Goal: Task Accomplishment & Management: Complete application form

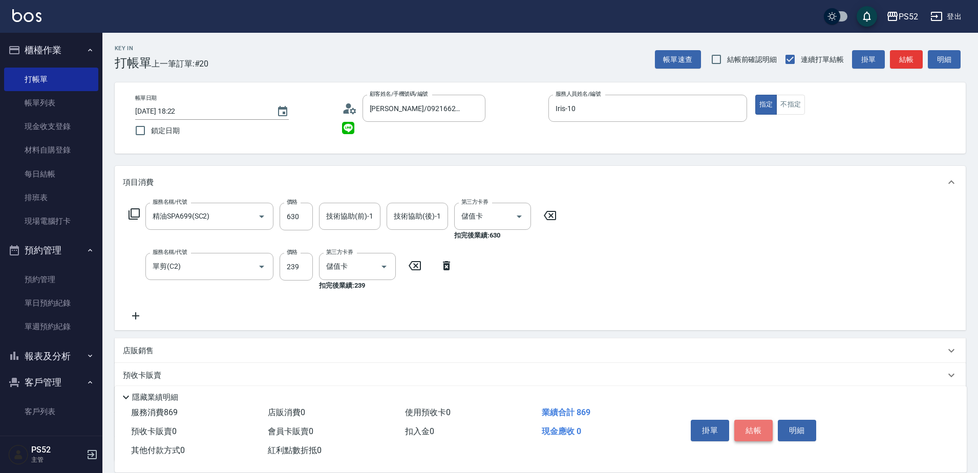
click at [757, 428] on button "結帳" at bounding box center [753, 430] width 38 height 21
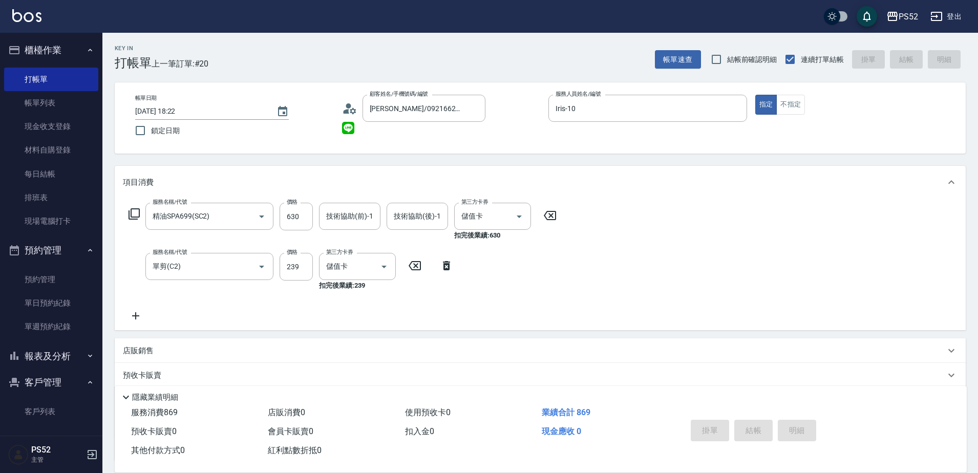
type input "[DATE] 19:13"
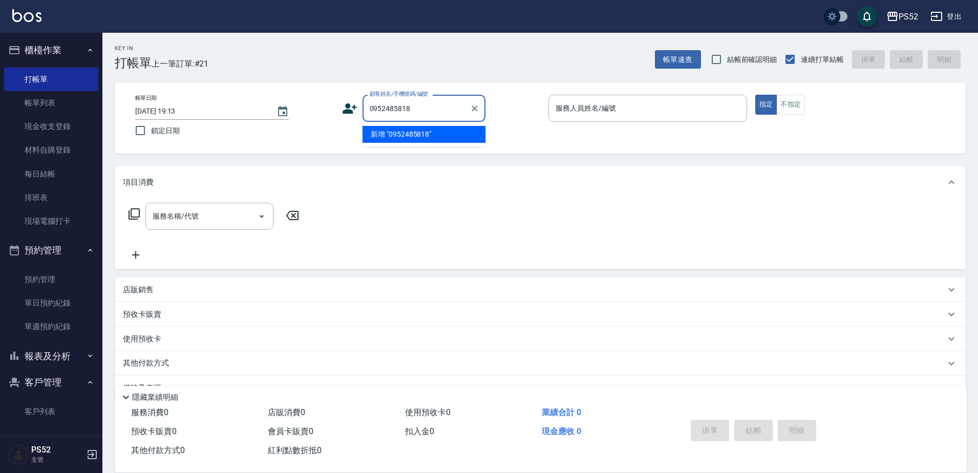
type input "0952485818"
click at [349, 103] on icon at bounding box center [349, 108] width 15 height 15
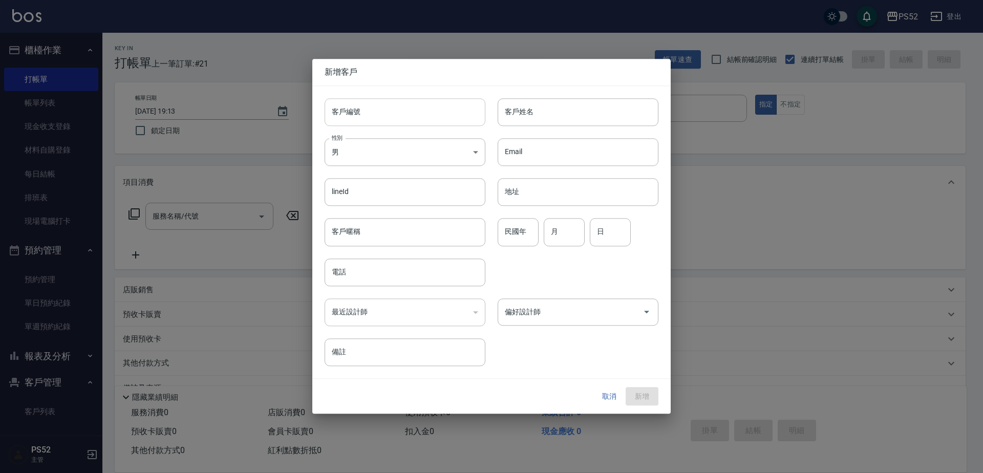
click at [374, 115] on input "客戶編號" at bounding box center [404, 112] width 161 height 28
paste input "0952485818"
type input "B0952485818"
click at [349, 286] on div "最近設計師 ​ 最近設計師" at bounding box center [398, 306] width 173 height 40
click at [318, 262] on div "電話 電話" at bounding box center [398, 266] width 173 height 40
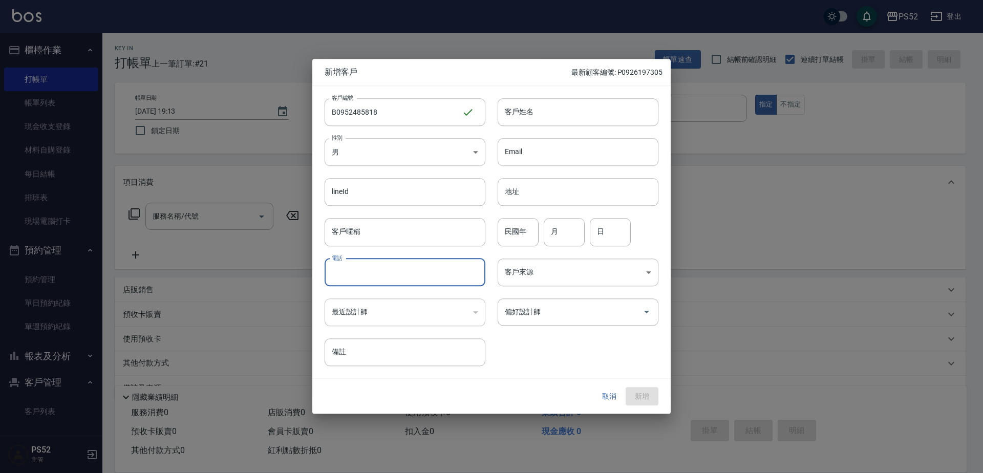
click at [349, 279] on input "電話" at bounding box center [404, 272] width 161 height 28
paste input "0952485818"
type input "0952485818"
click at [517, 238] on input "民國年" at bounding box center [517, 233] width 41 height 28
type input "64"
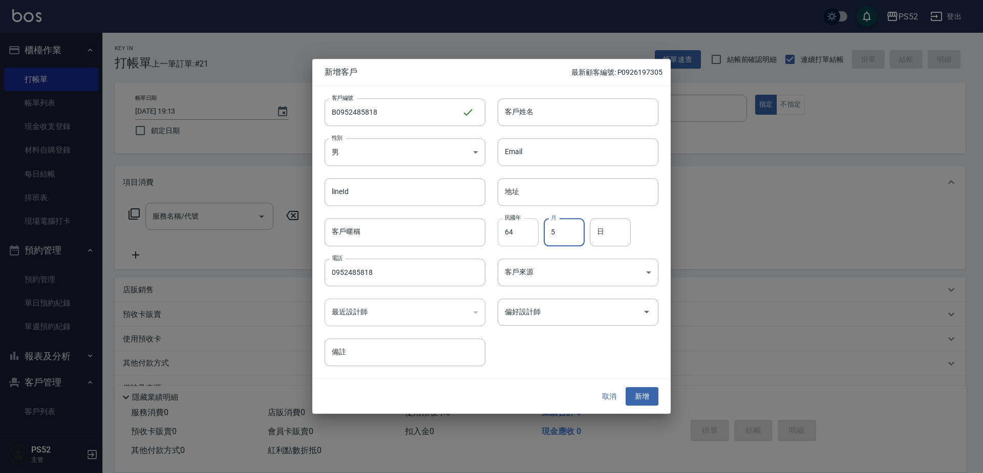
type input "5"
type input "26"
click at [585, 126] on input "客戶姓名" at bounding box center [577, 112] width 161 height 28
click at [585, 116] on input "客戶姓名" at bounding box center [577, 112] width 161 height 28
type input "[PERSON_NAME]"
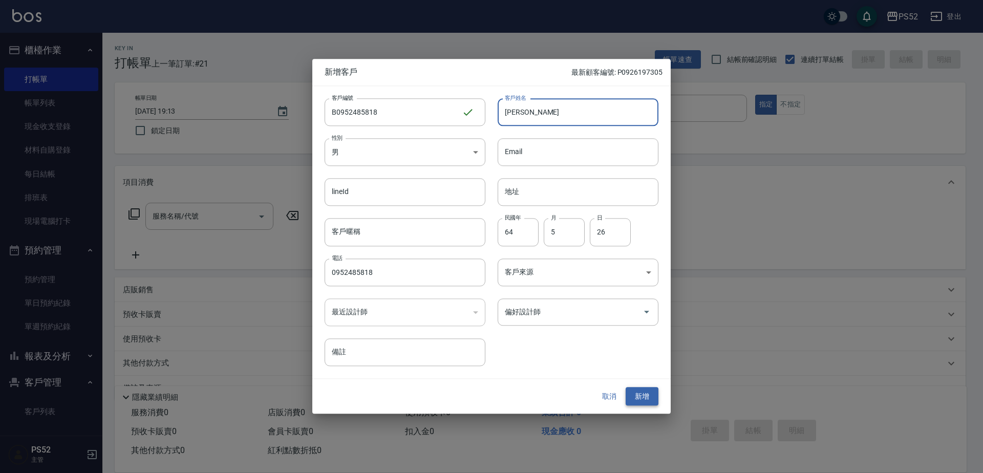
click at [644, 397] on button "新增" at bounding box center [641, 396] width 33 height 19
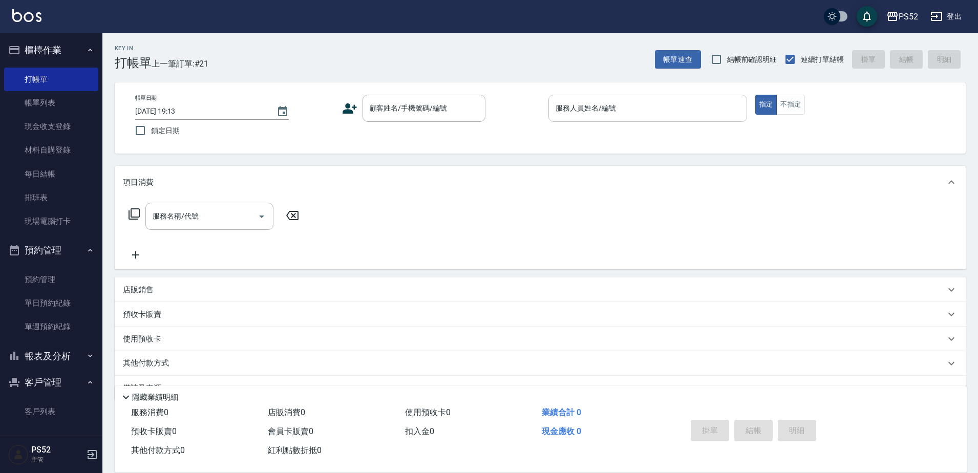
click at [641, 116] on input "服務人員姓名/編號" at bounding box center [647, 108] width 189 height 18
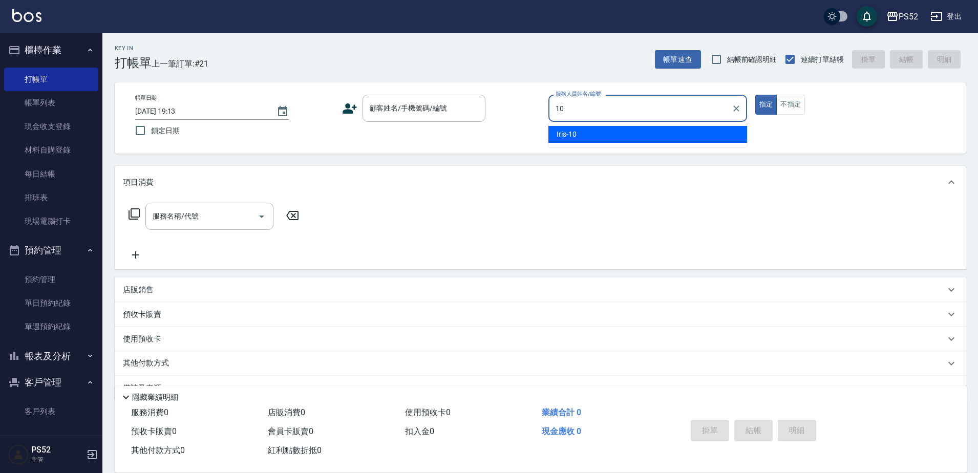
type input "10"
type button "true"
type input "Iris-10"
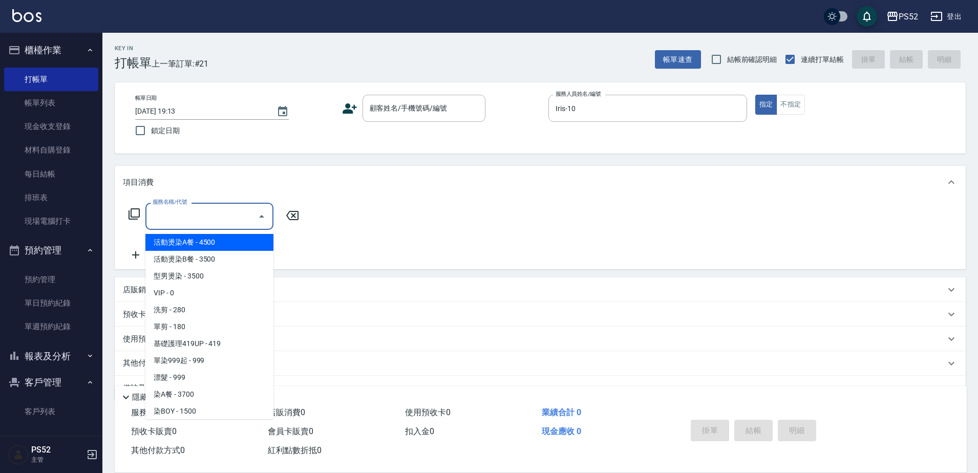
click at [197, 210] on input "服務名稱/代號" at bounding box center [201, 216] width 103 height 18
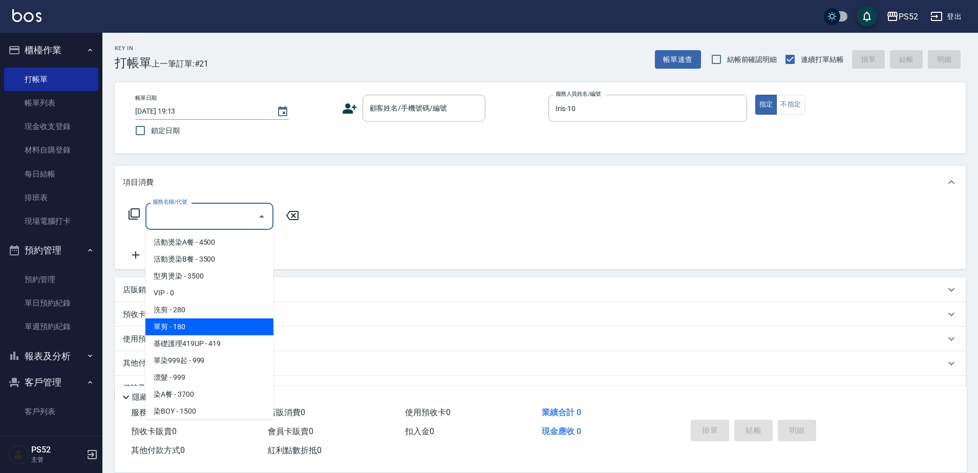
click at [208, 322] on span "單剪 - 180" at bounding box center [209, 326] width 128 height 17
type input "單剪(C2)"
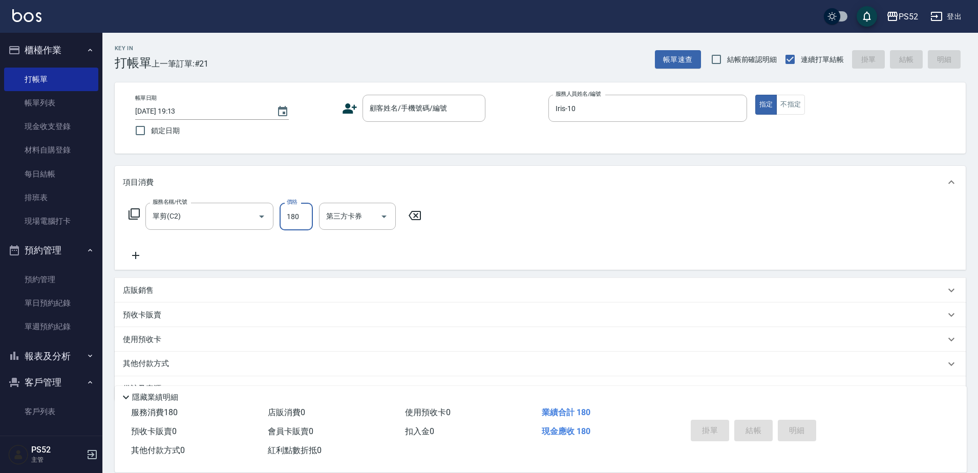
click at [301, 217] on input "180" at bounding box center [295, 217] width 33 height 28
type input "250"
click at [393, 112] on input "顧客姓名/手機號碼/編號" at bounding box center [416, 108] width 98 height 18
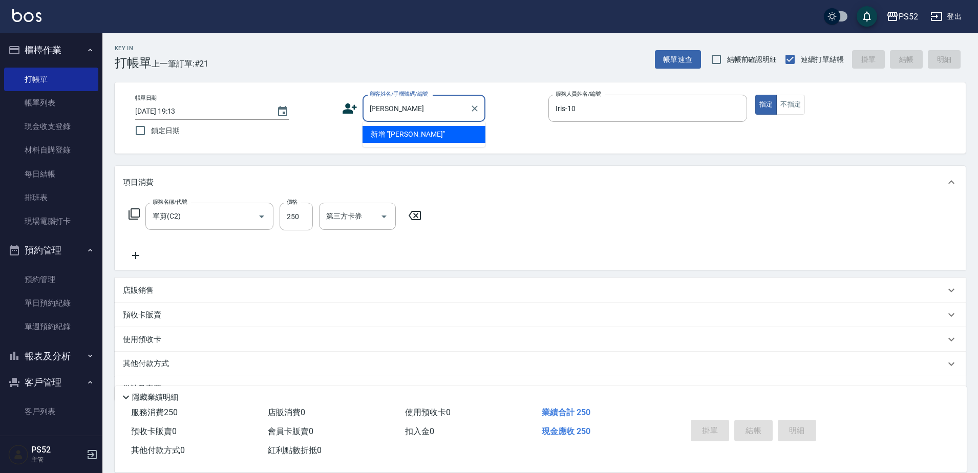
type input "張"
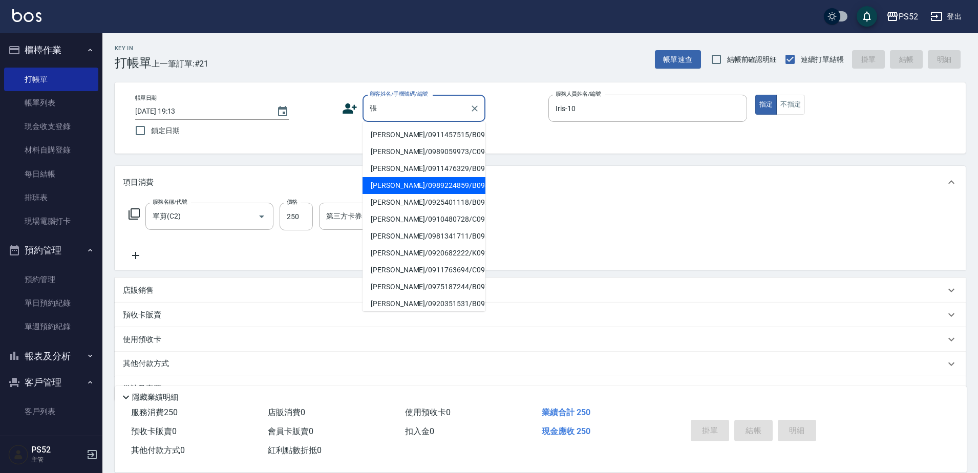
scroll to position [85, 0]
click at [387, 110] on input "張" at bounding box center [416, 108] width 98 height 18
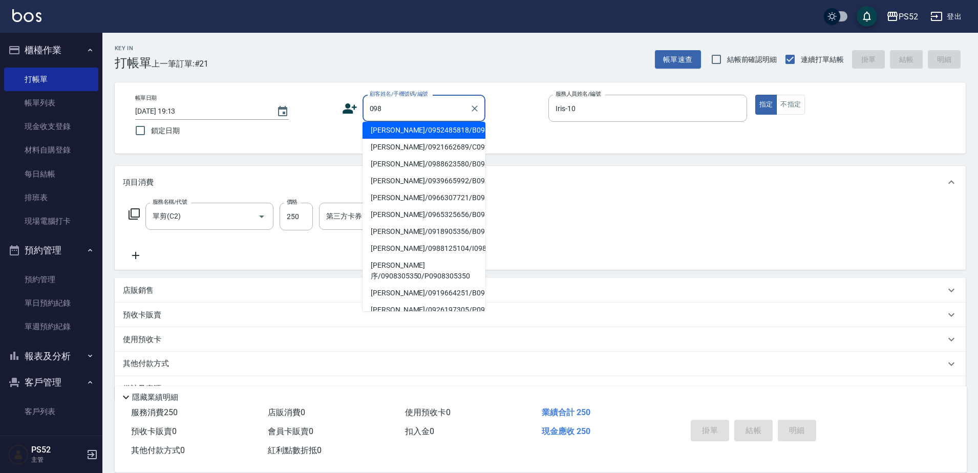
scroll to position [0, 0]
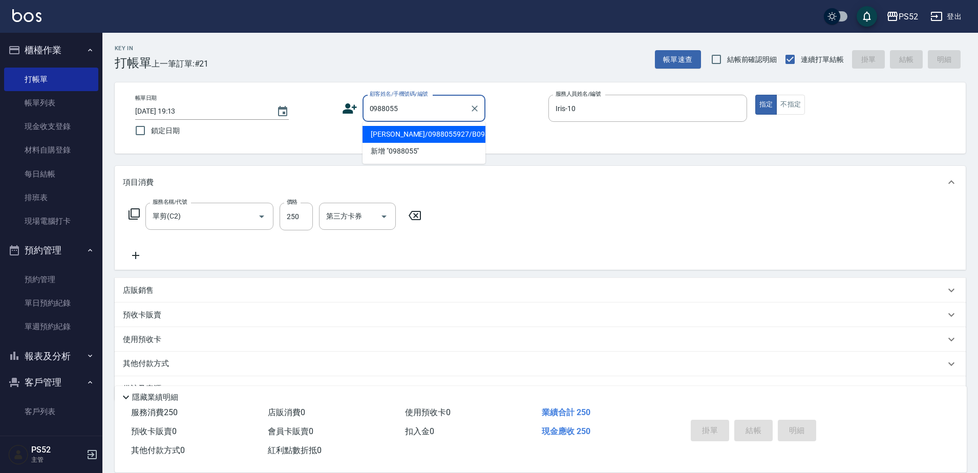
type input "[PERSON_NAME]/0988055927/B0988055927"
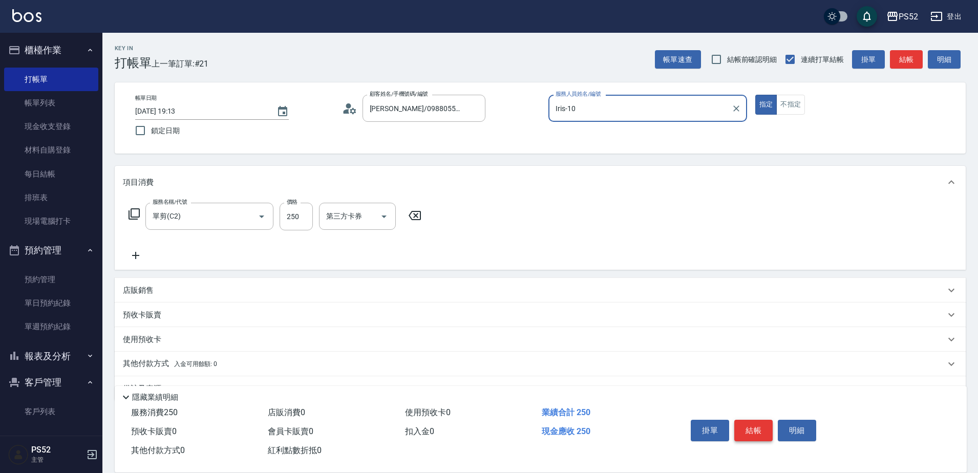
click at [757, 427] on button "結帳" at bounding box center [753, 430] width 38 height 21
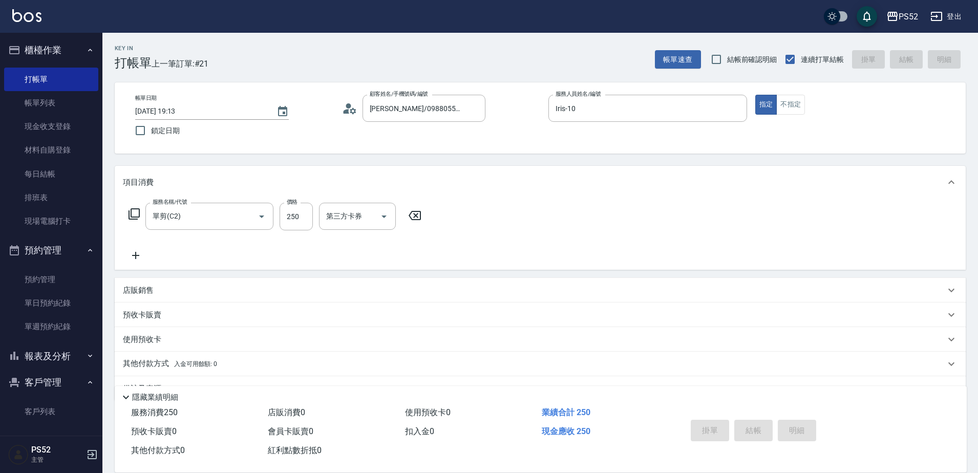
type input "[DATE] 19:27"
